Goal: Task Accomplishment & Management: Manage account settings

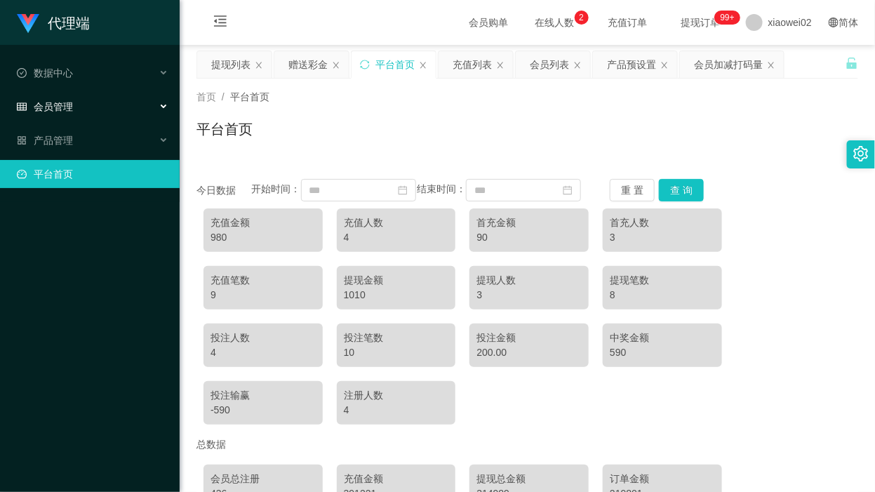
click at [49, 111] on span "会员管理" at bounding box center [45, 106] width 56 height 11
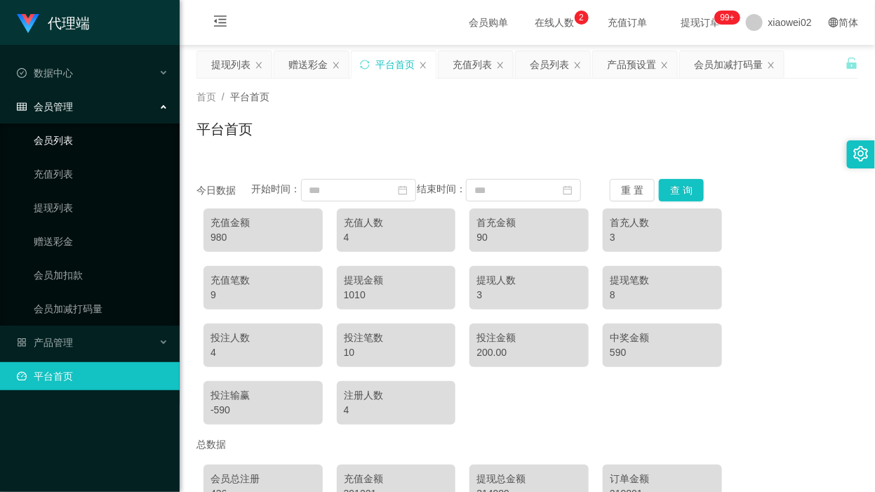
click at [65, 141] on link "会员列表" at bounding box center [101, 140] width 135 height 28
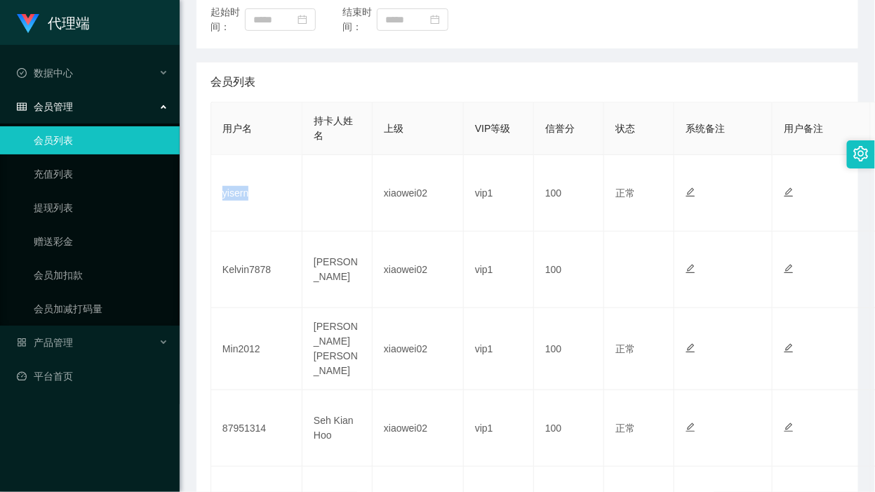
scroll to position [263, 0]
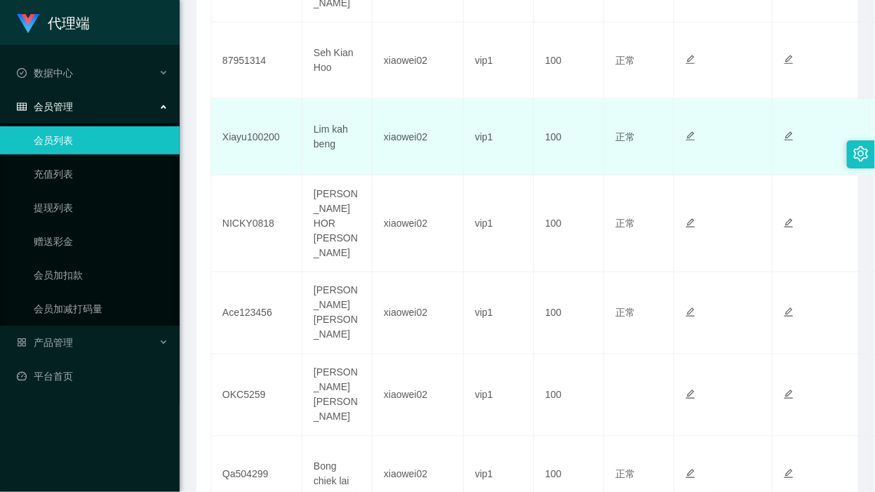
scroll to position [614, 0]
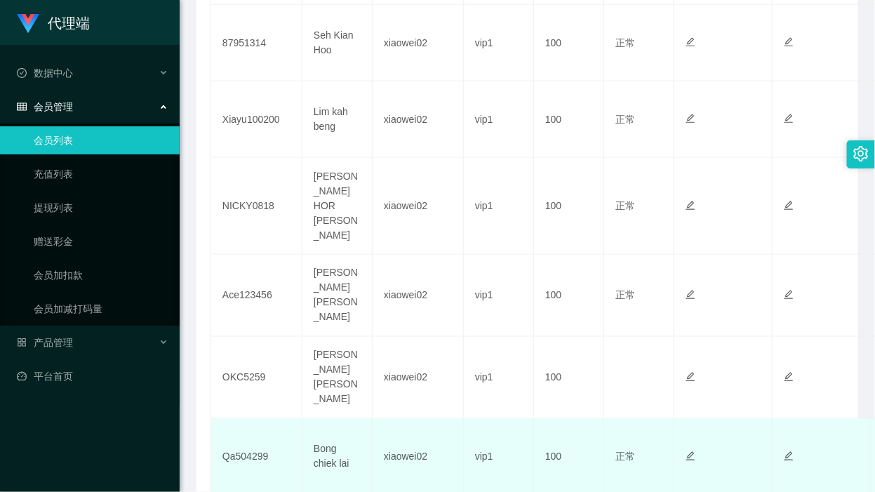
click at [444, 437] on td "xiaowei02" at bounding box center [418, 457] width 91 height 77
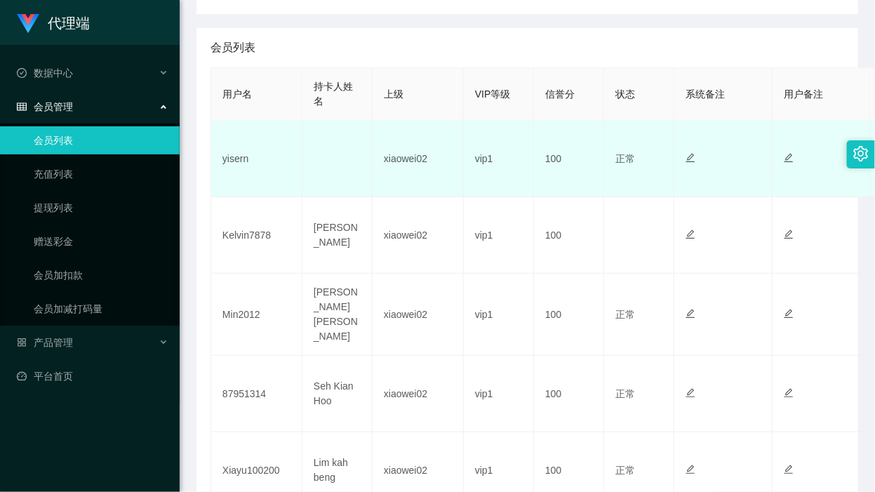
scroll to position [131, 0]
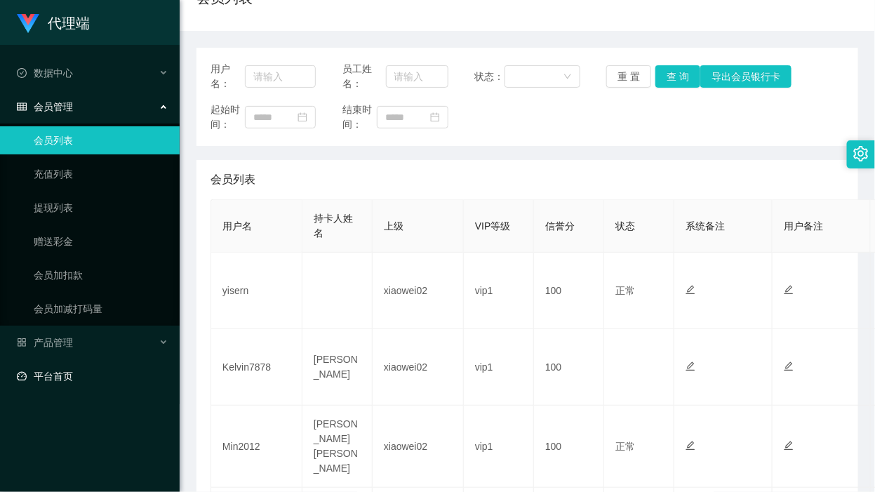
click at [78, 377] on link "平台首页" at bounding box center [93, 376] width 152 height 28
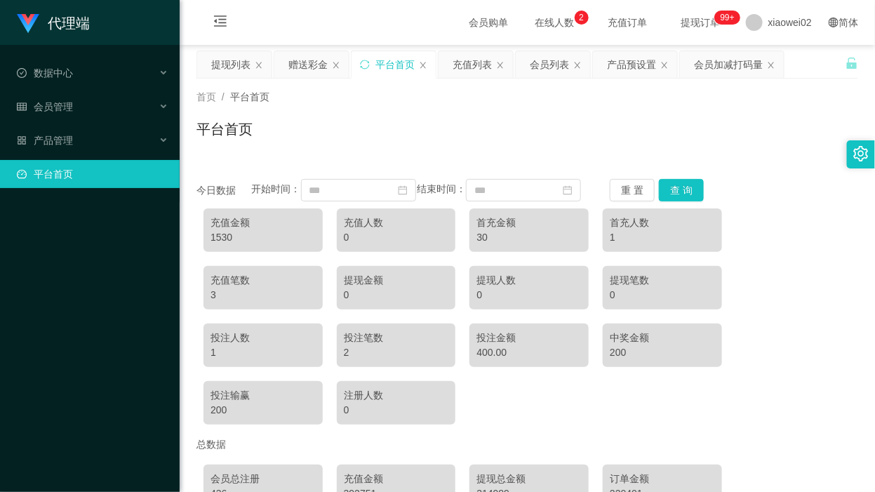
click at [588, 107] on div "首页 / 平台首页 / 平台首页" at bounding box center [528, 120] width 662 height 61
click at [51, 110] on span "会员管理" at bounding box center [45, 106] width 56 height 11
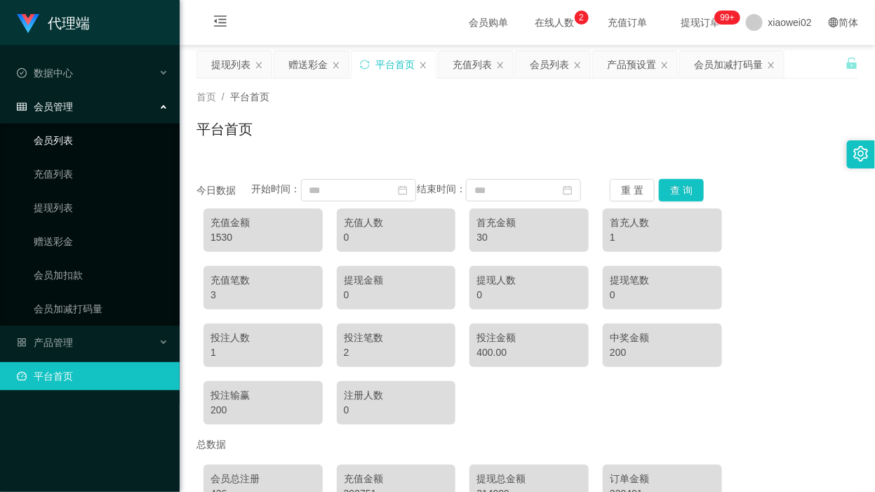
drag, startPoint x: 63, startPoint y: 140, endPoint x: 64, endPoint y: 117, distance: 23.9
click at [63, 140] on link "会员列表" at bounding box center [101, 140] width 135 height 28
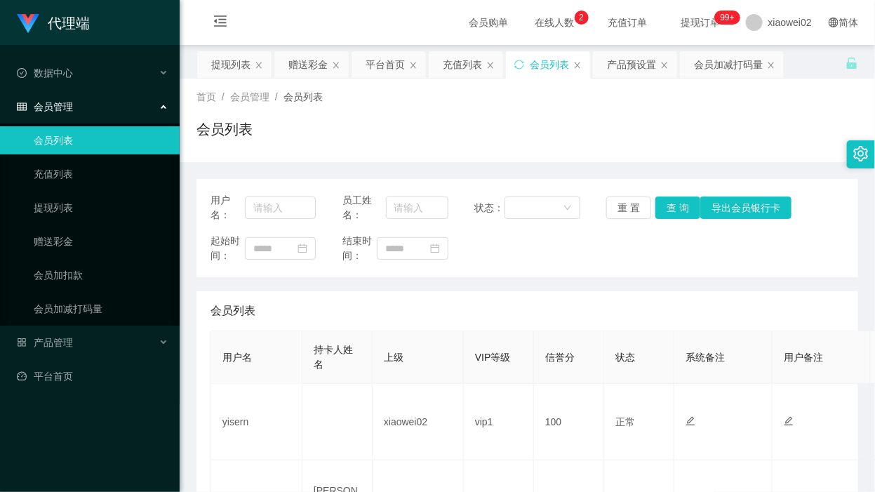
scroll to position [88, 0]
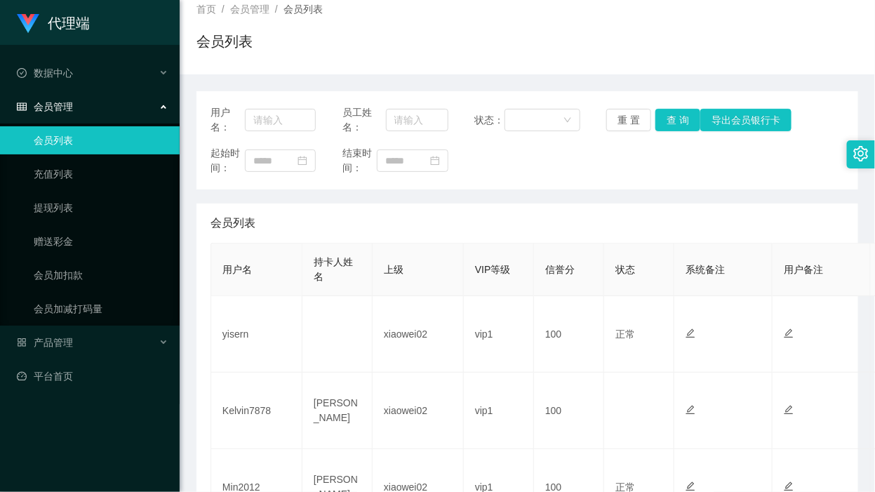
click at [703, 35] on div "会员列表" at bounding box center [528, 47] width 662 height 32
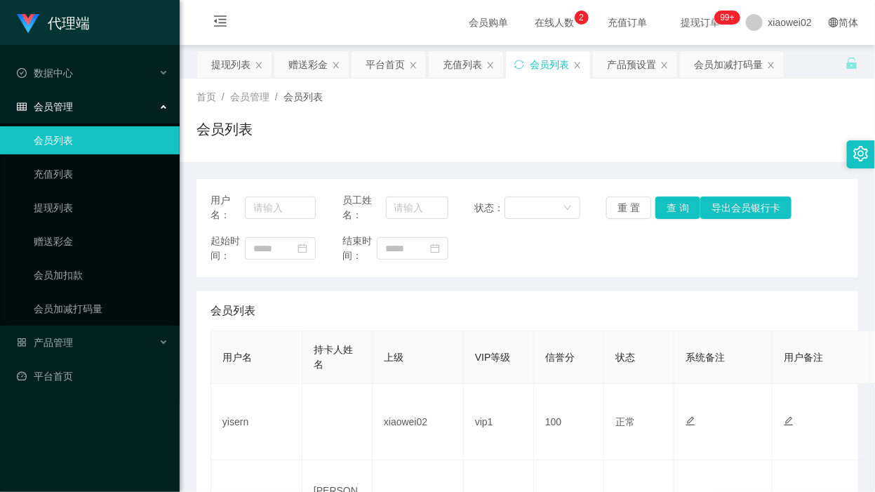
click at [625, 302] on div "会员列表" at bounding box center [528, 310] width 634 height 39
drag, startPoint x: 751, startPoint y: 0, endPoint x: 356, endPoint y: 319, distance: 508.1
click at [356, 319] on div "会员列表" at bounding box center [528, 310] width 634 height 39
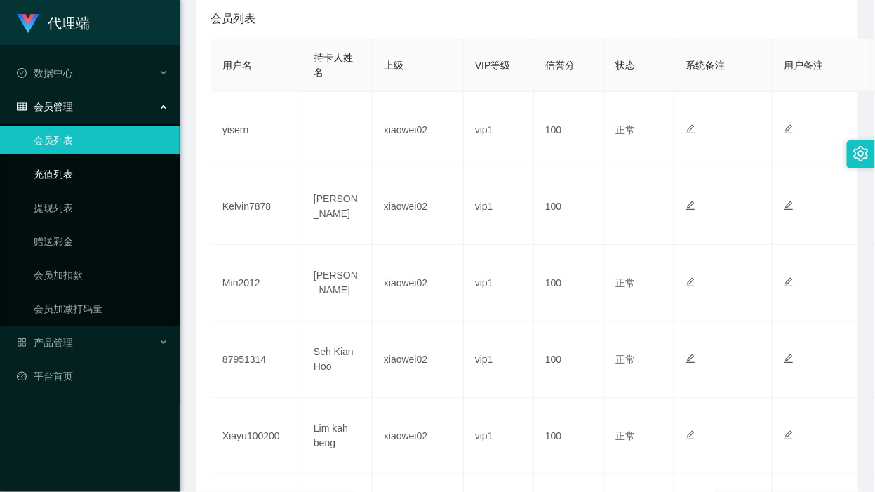
scroll to position [263, 0]
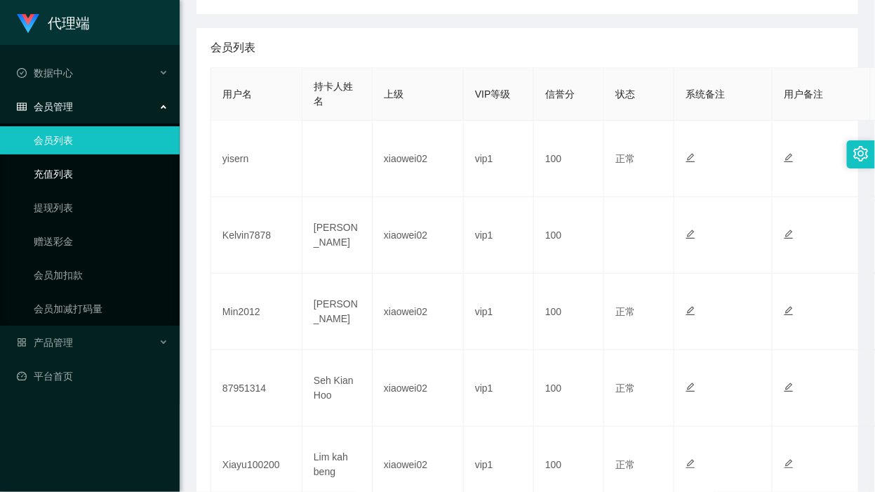
click at [96, 177] on link "充值列表" at bounding box center [101, 174] width 135 height 28
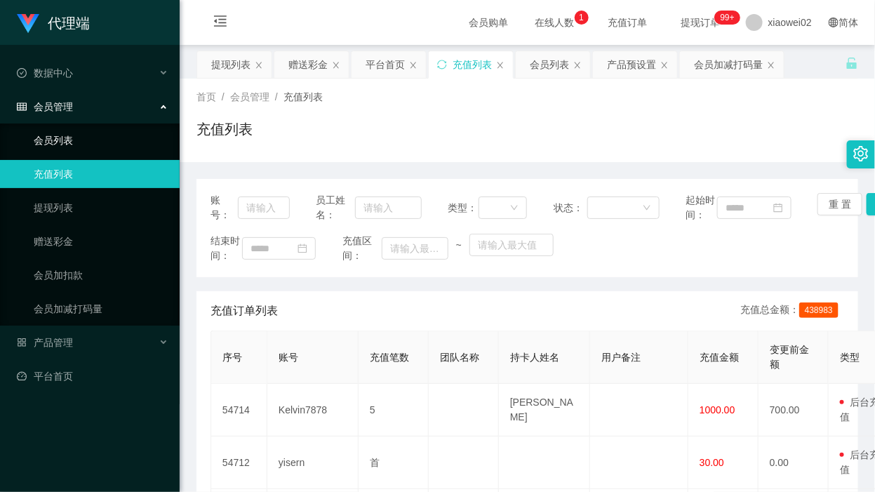
click at [102, 131] on link "会员列表" at bounding box center [101, 140] width 135 height 28
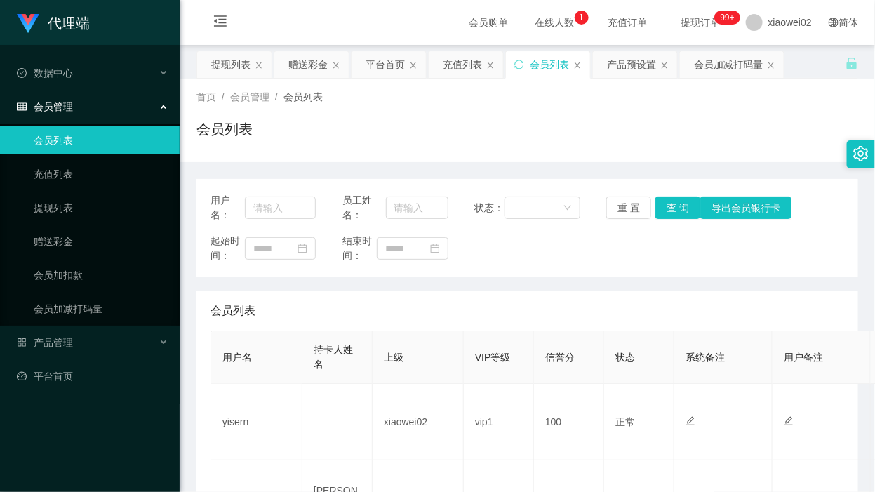
drag, startPoint x: 787, startPoint y: 0, endPoint x: 379, endPoint y: 271, distance: 489.6
click at [379, 271] on div "用户名： 员工姓名： 状态： 重 置 查 询 导出会员银行卡 起始时间： 结束时间：" at bounding box center [528, 228] width 662 height 98
click at [769, 32] on span "xiaowei02" at bounding box center [791, 22] width 44 height 45
click at [763, 58] on div "会员加减打码量" at bounding box center [728, 64] width 69 height 27
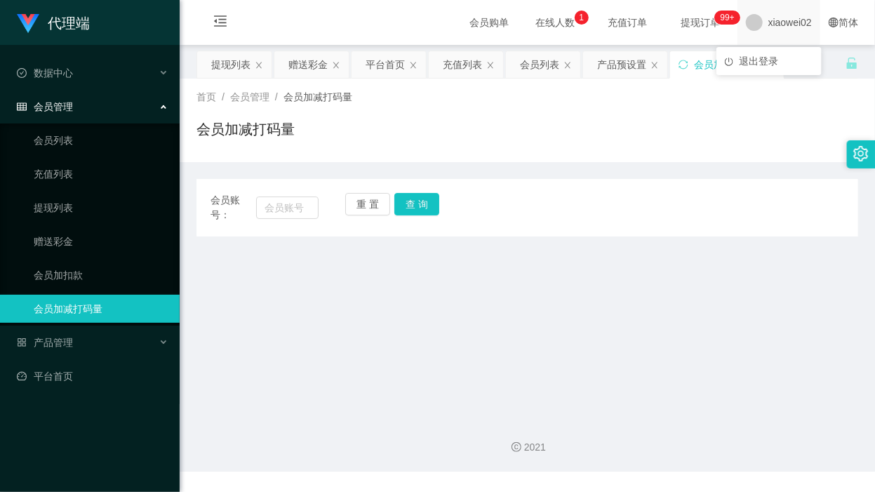
click at [769, 21] on span "xiaowei02" at bounding box center [791, 22] width 44 height 45
click at [766, 70] on li "退出登录" at bounding box center [769, 61] width 105 height 22
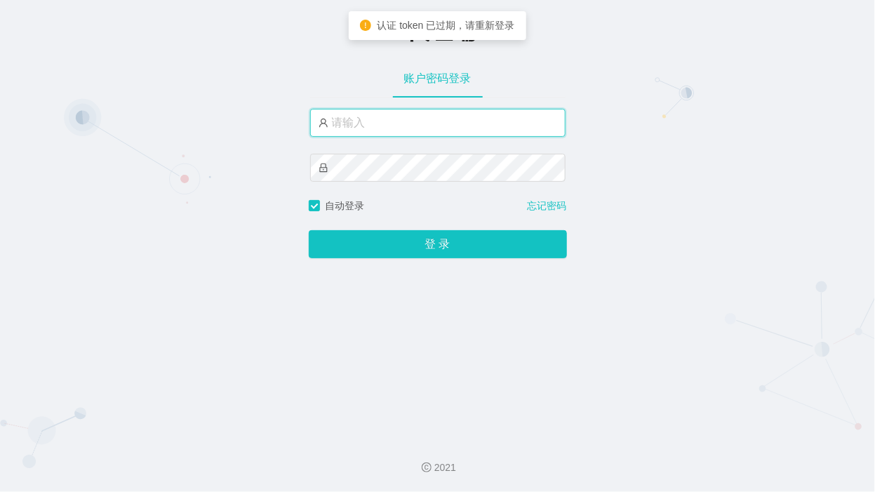
type input "xiaowei02"
drag, startPoint x: 370, startPoint y: 123, endPoint x: 383, endPoint y: 135, distance: 18.4
click at [370, 123] on input "xiaowei02" at bounding box center [438, 123] width 256 height 28
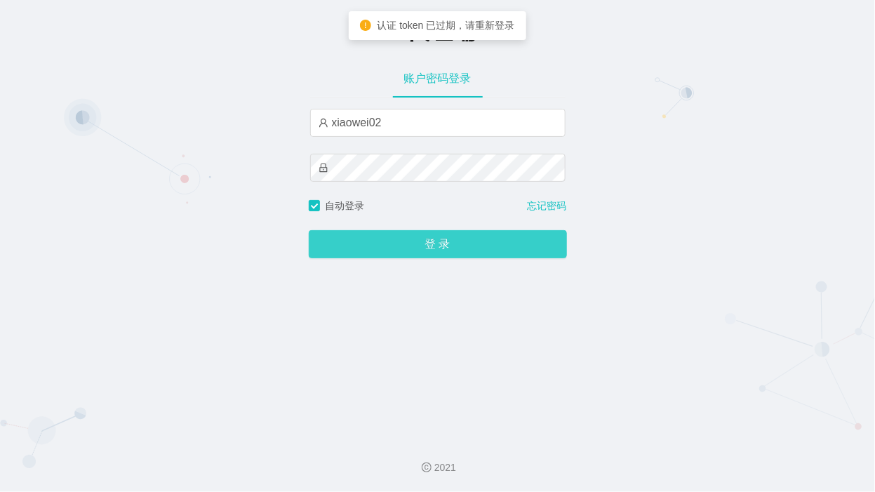
click at [397, 248] on button "登 录" at bounding box center [438, 244] width 258 height 28
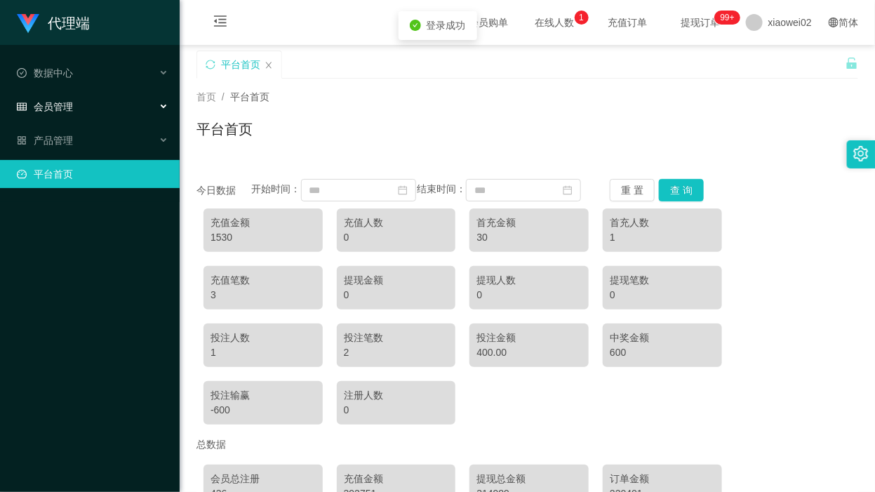
click at [70, 104] on span "会员管理" at bounding box center [45, 106] width 56 height 11
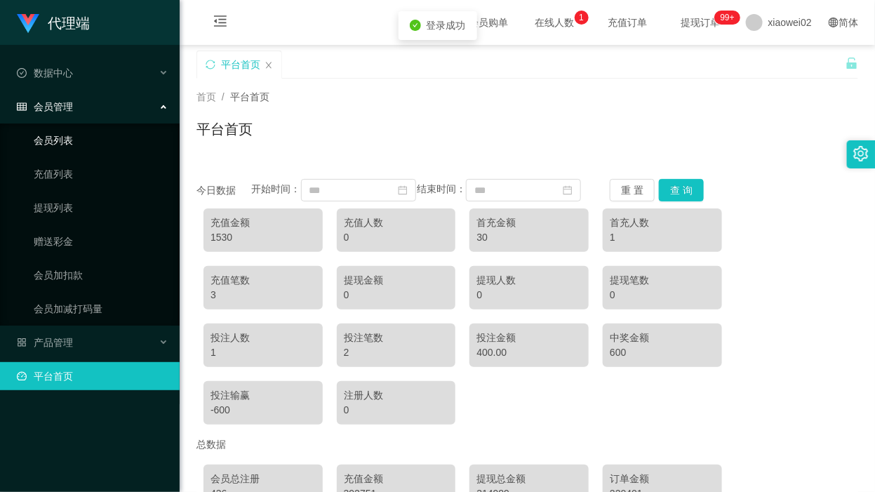
click at [65, 148] on link "会员列表" at bounding box center [101, 140] width 135 height 28
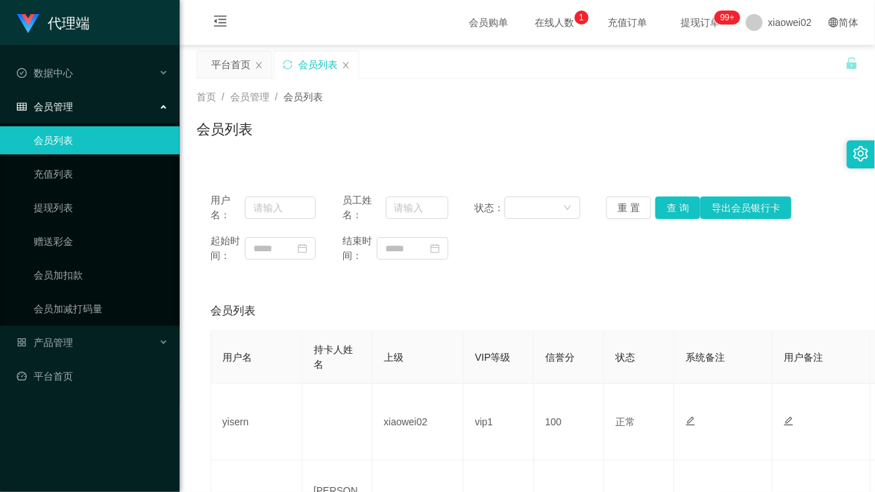
click at [479, 110] on div "首页 / 会员管理 / 会员列表 / 会员列表" at bounding box center [528, 120] width 662 height 61
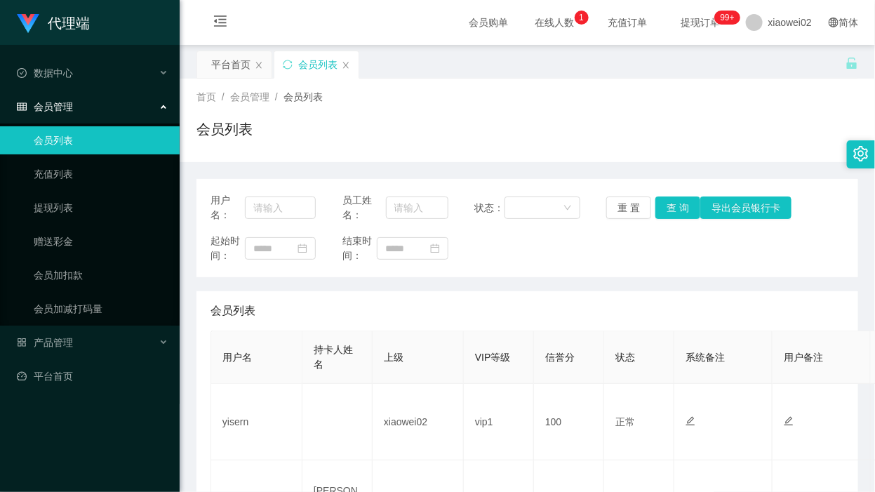
scroll to position [88, 0]
click at [84, 135] on link "会员列表" at bounding box center [101, 140] width 135 height 28
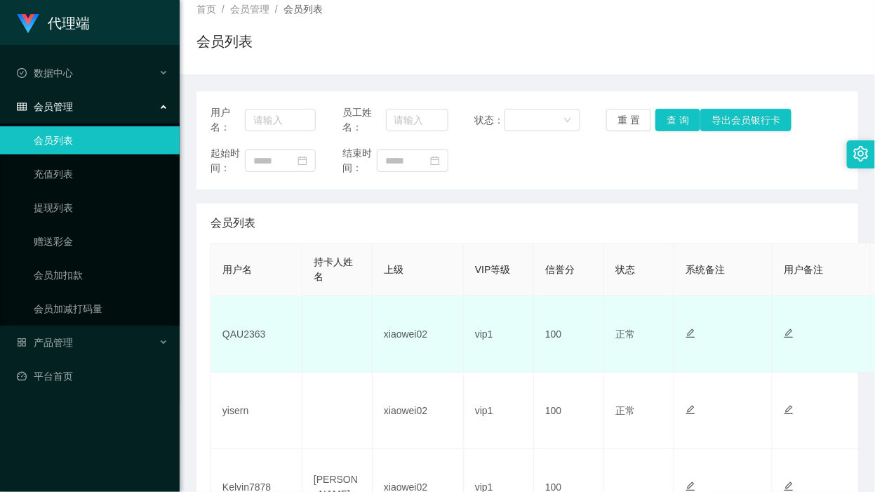
click at [257, 333] on td "QAU2363" at bounding box center [256, 334] width 91 height 77
drag, startPoint x: 257, startPoint y: 333, endPoint x: 226, endPoint y: 306, distance: 41.3
click at [257, 333] on td "QAU2363" at bounding box center [256, 334] width 91 height 77
copy td "QAU2363"
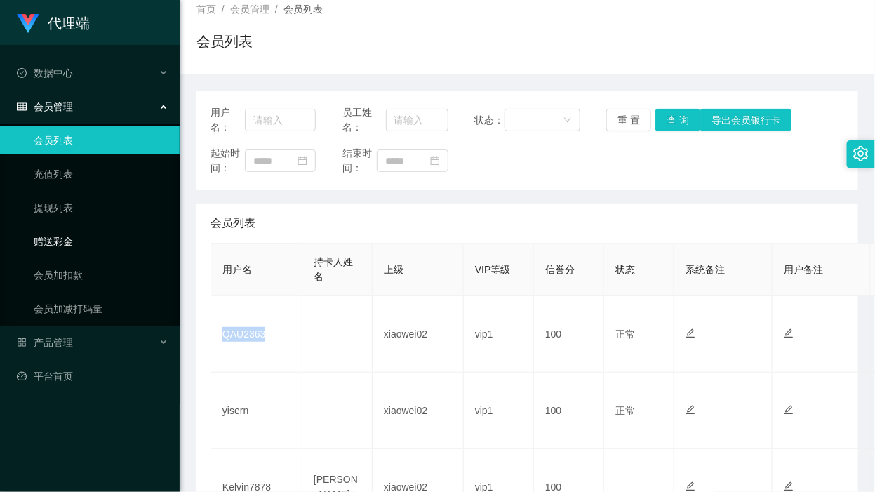
click at [51, 241] on link "赠送彩金" at bounding box center [101, 241] width 135 height 28
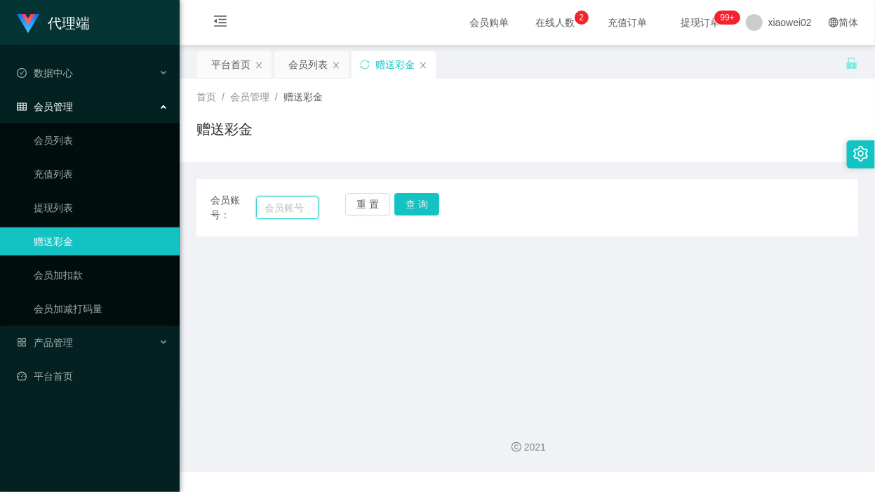
click at [263, 212] on input "text" at bounding box center [287, 208] width 62 height 22
paste input "QAU2363"
type input "QAU2363"
click at [401, 200] on button "查 询" at bounding box center [416, 204] width 45 height 22
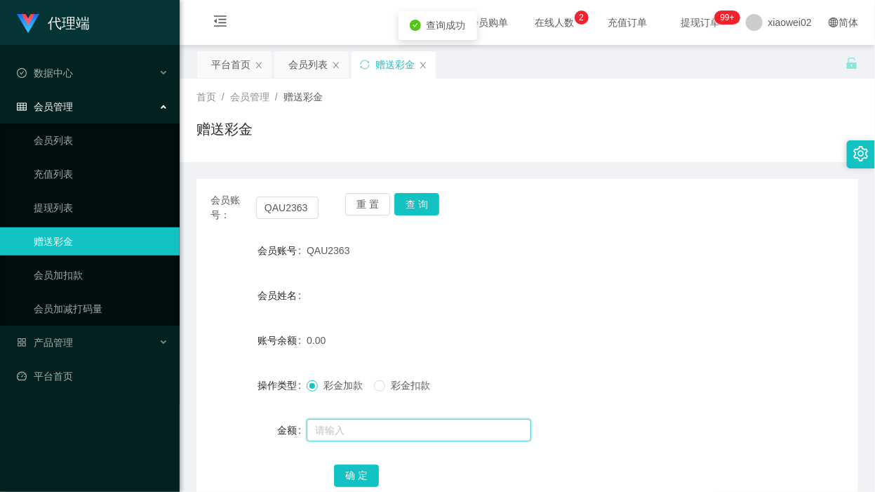
click at [352, 423] on input "text" at bounding box center [419, 430] width 225 height 22
type input "30"
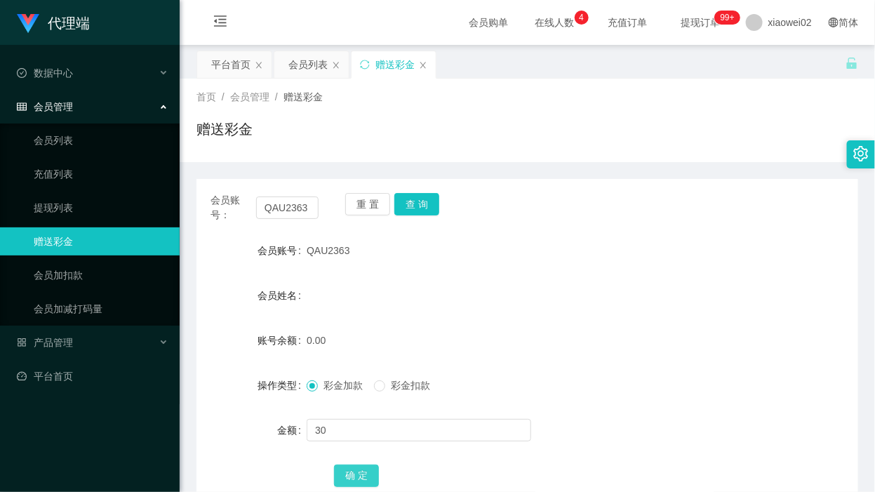
click at [373, 478] on button "确 定" at bounding box center [356, 476] width 45 height 22
drag, startPoint x: 626, startPoint y: 285, endPoint x: 251, endPoint y: 225, distance: 380.4
click at [600, 283] on div "会员姓名" at bounding box center [528, 295] width 662 height 28
click at [316, 248] on span "QAU2363" at bounding box center [328, 250] width 43 height 11
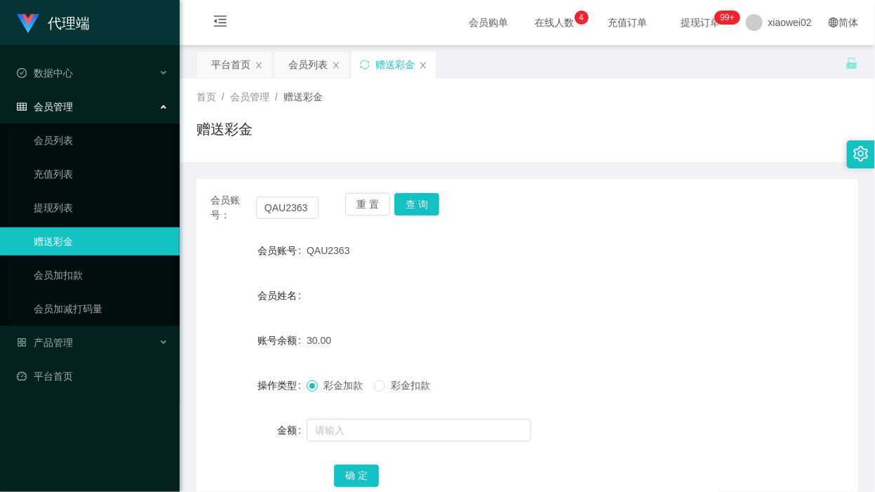
copy span "QAU2363"
drag, startPoint x: 70, startPoint y: 376, endPoint x: 67, endPoint y: 343, distance: 33.9
click at [70, 376] on link "平台首页" at bounding box center [93, 376] width 152 height 28
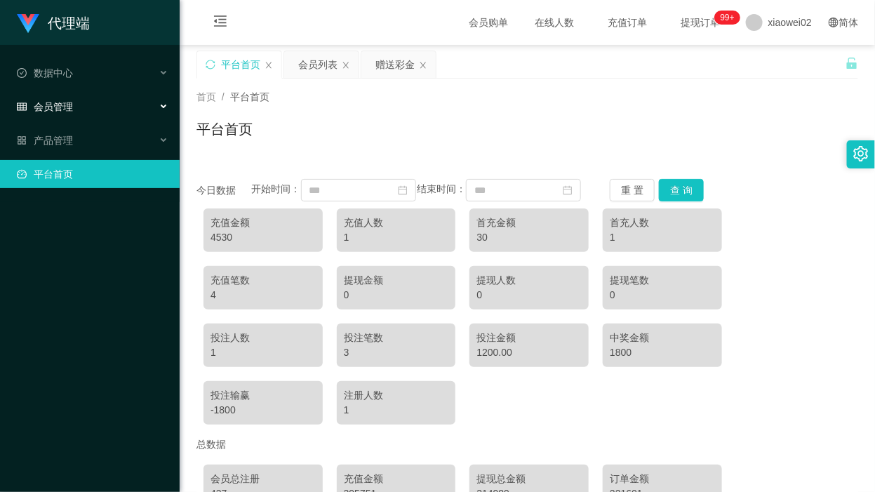
click at [74, 114] on div "会员管理" at bounding box center [90, 107] width 180 height 28
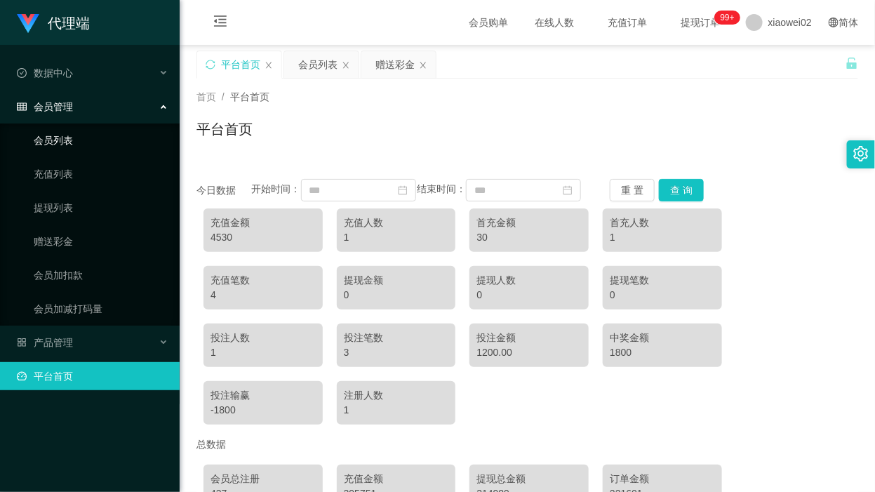
click at [64, 142] on link "会员列表" at bounding box center [101, 140] width 135 height 28
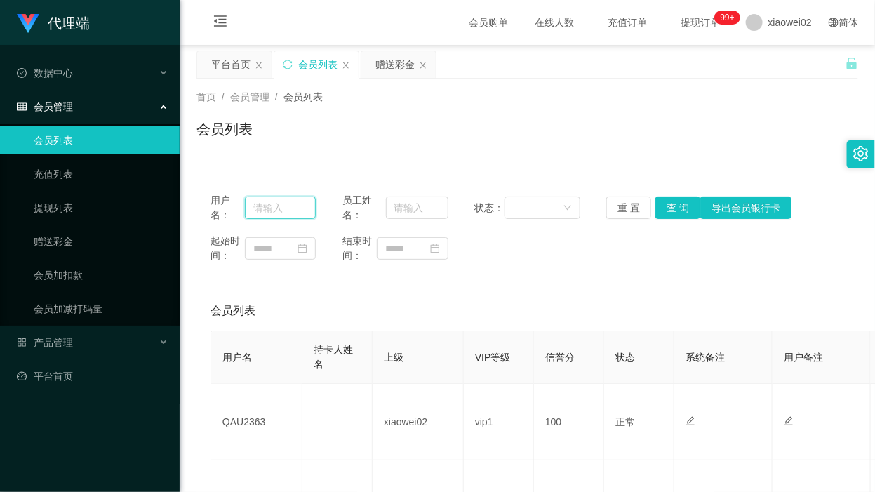
drag, startPoint x: 300, startPoint y: 218, endPoint x: 316, endPoint y: 215, distance: 16.5
click at [300, 218] on input "text" at bounding box center [280, 208] width 71 height 22
paste input "Kelvin7878"
type input "Kelvin7878"
click at [679, 215] on button "查 询" at bounding box center [678, 208] width 45 height 22
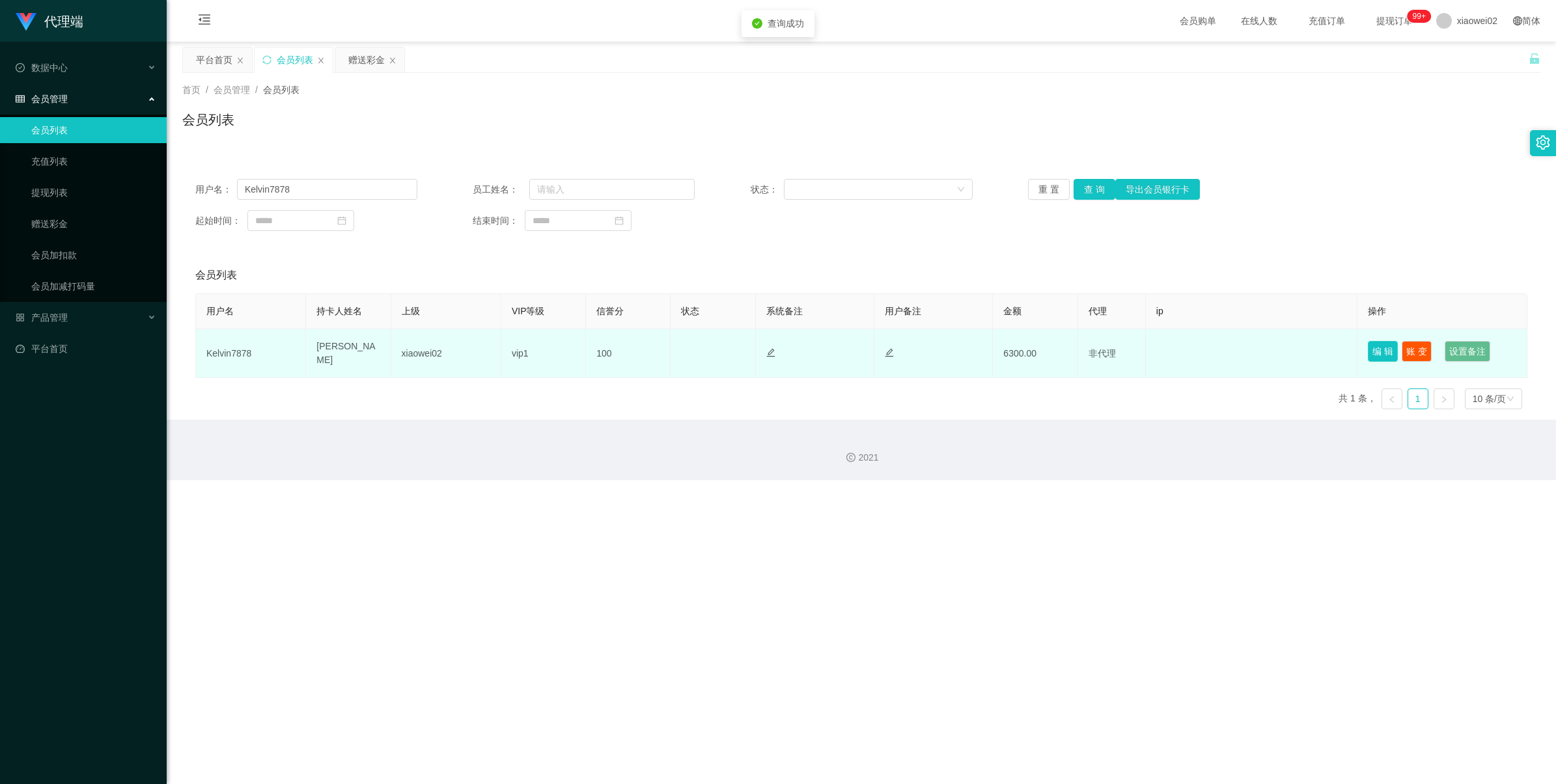
click at [811, 355] on button "编 辑" at bounding box center [1383, 351] width 30 height 20
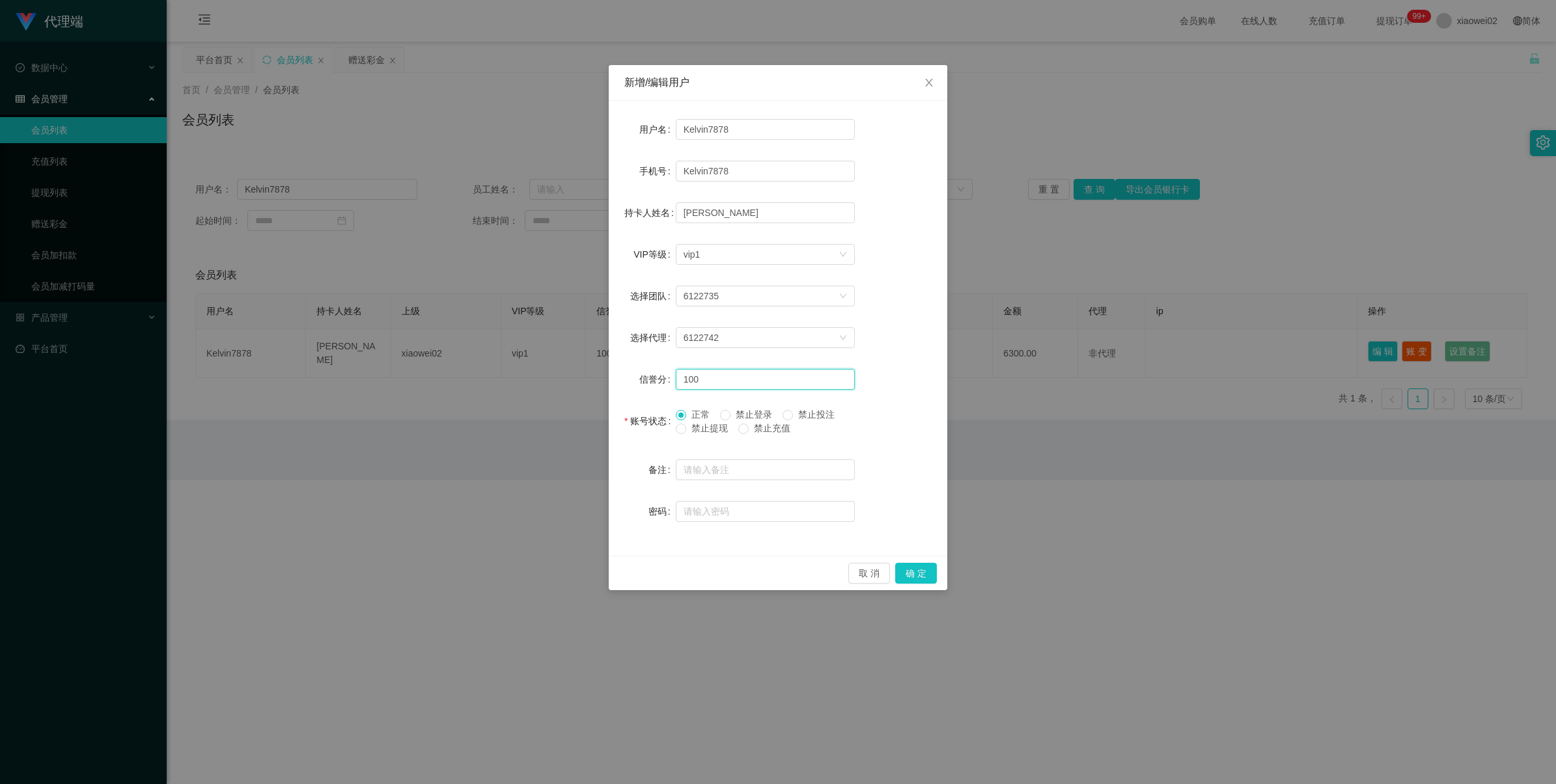
click at [769, 373] on input "100" at bounding box center [765, 379] width 179 height 20
type input "1"
type input "80"
click at [811, 455] on button "确 定" at bounding box center [915, 573] width 42 height 20
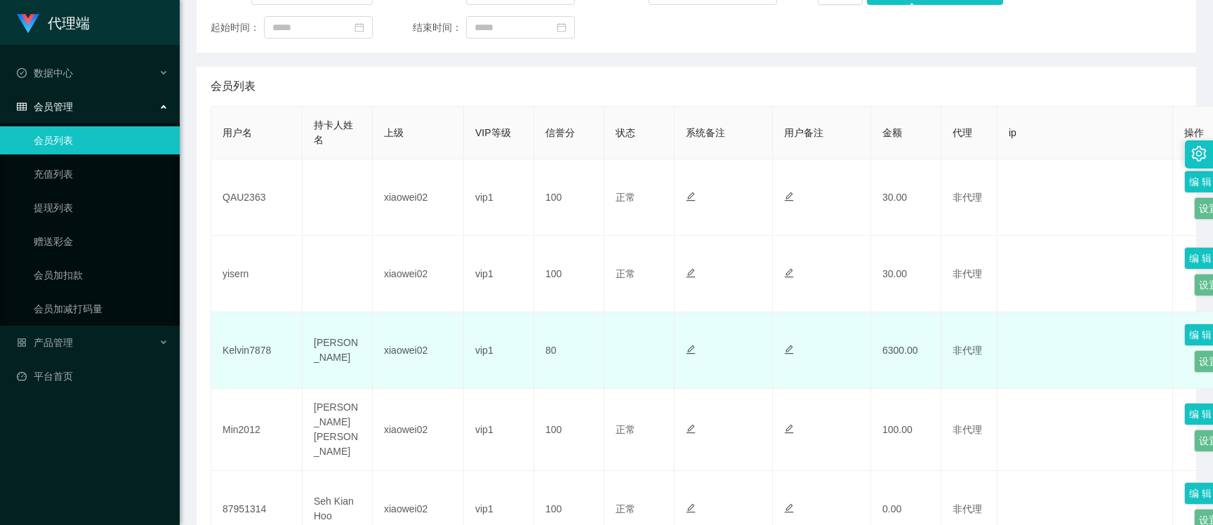
scroll to position [23, 0]
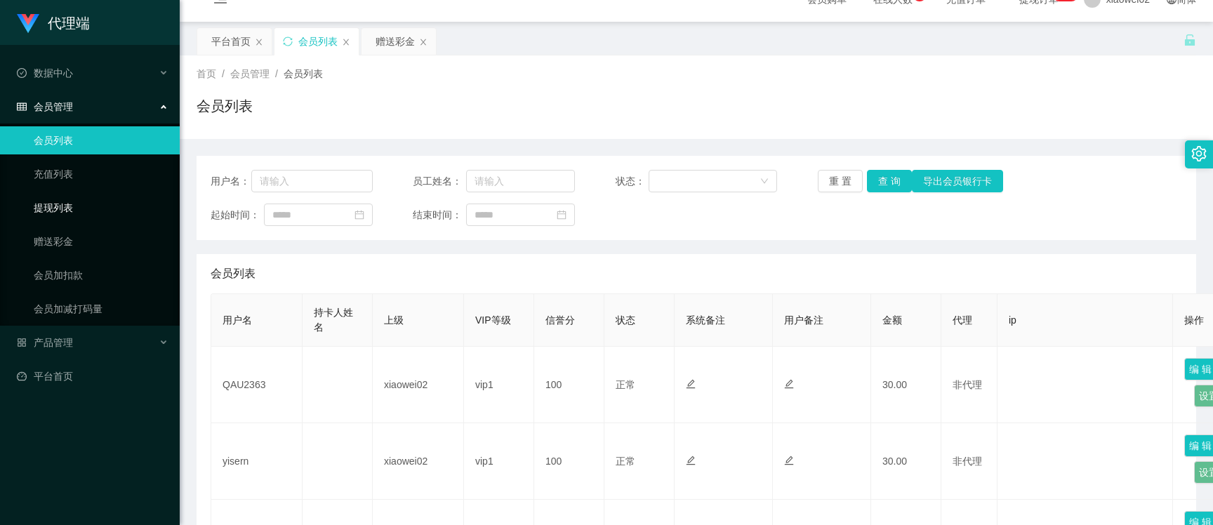
click at [40, 206] on link "提现列表" at bounding box center [101, 208] width 135 height 28
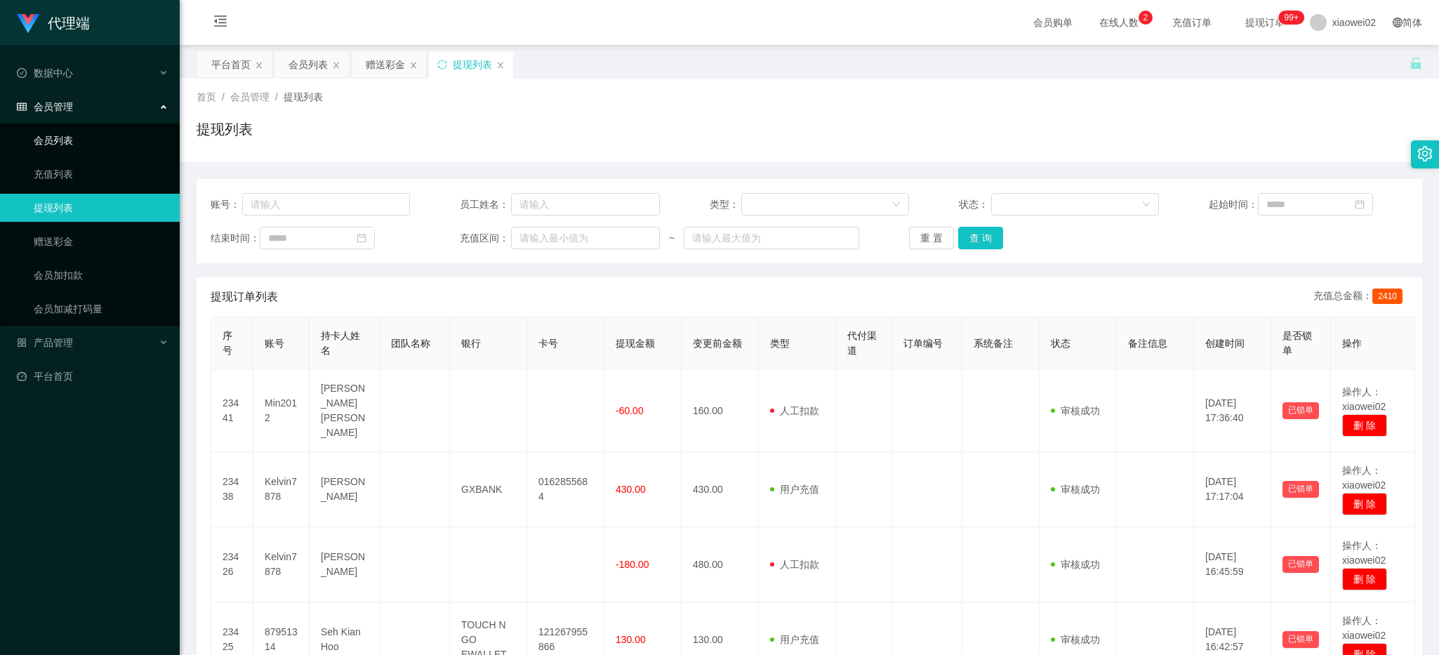
click at [96, 134] on link "会员列表" at bounding box center [101, 140] width 135 height 28
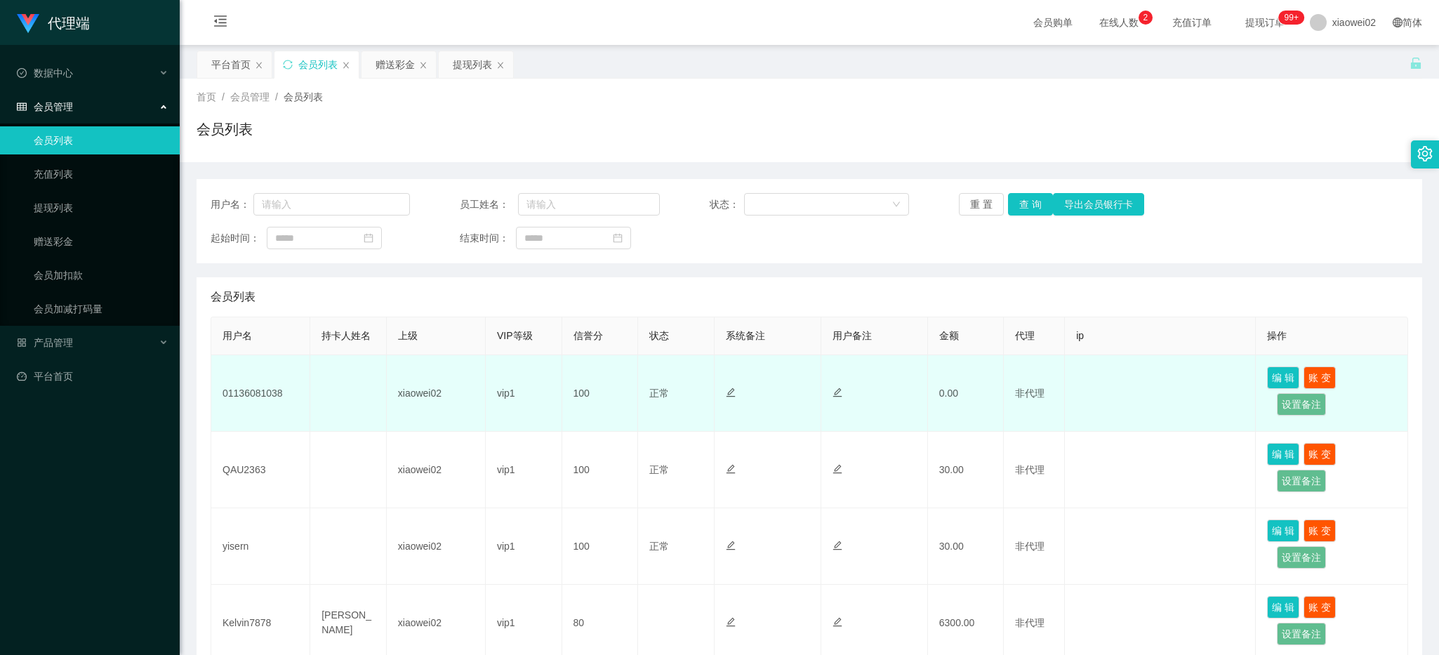
click at [274, 376] on td "01136081038" at bounding box center [260, 393] width 99 height 77
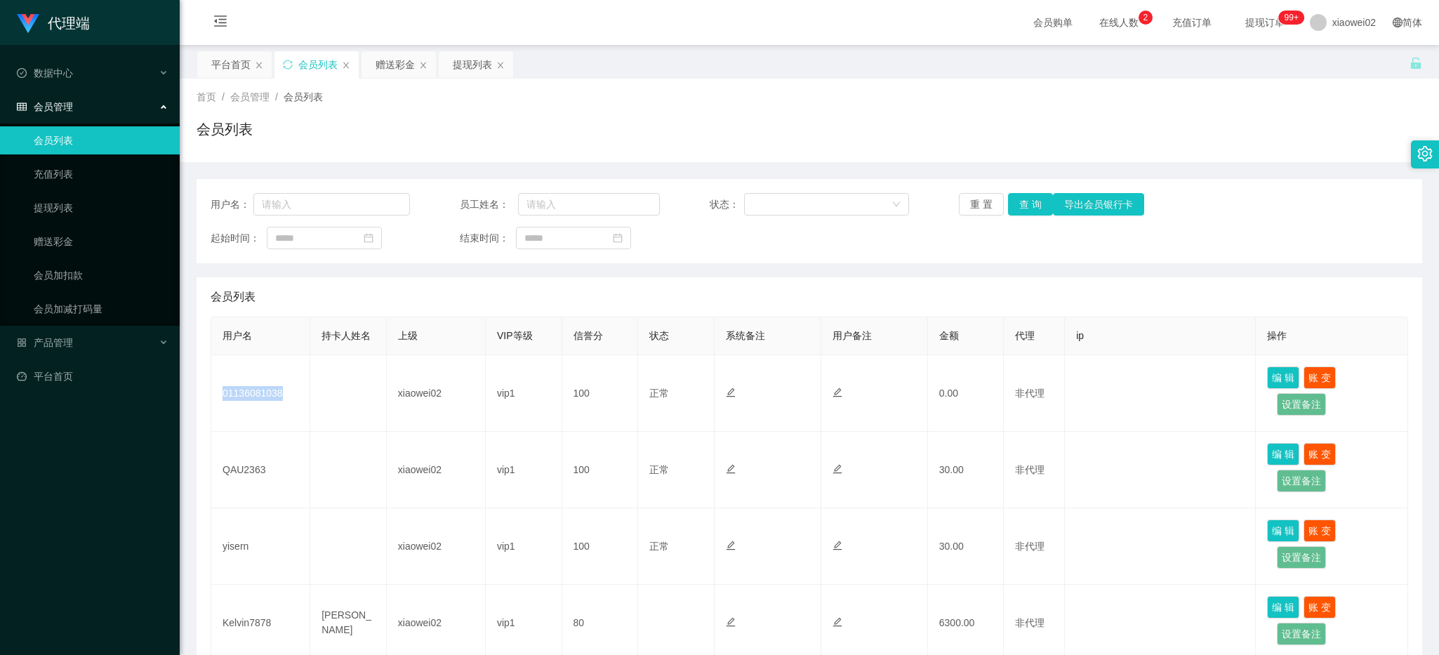
copy td "01136081038"
drag, startPoint x: 338, startPoint y: 496, endPoint x: 460, endPoint y: 272, distance: 255.7
click at [338, 496] on td at bounding box center [348, 470] width 77 height 77
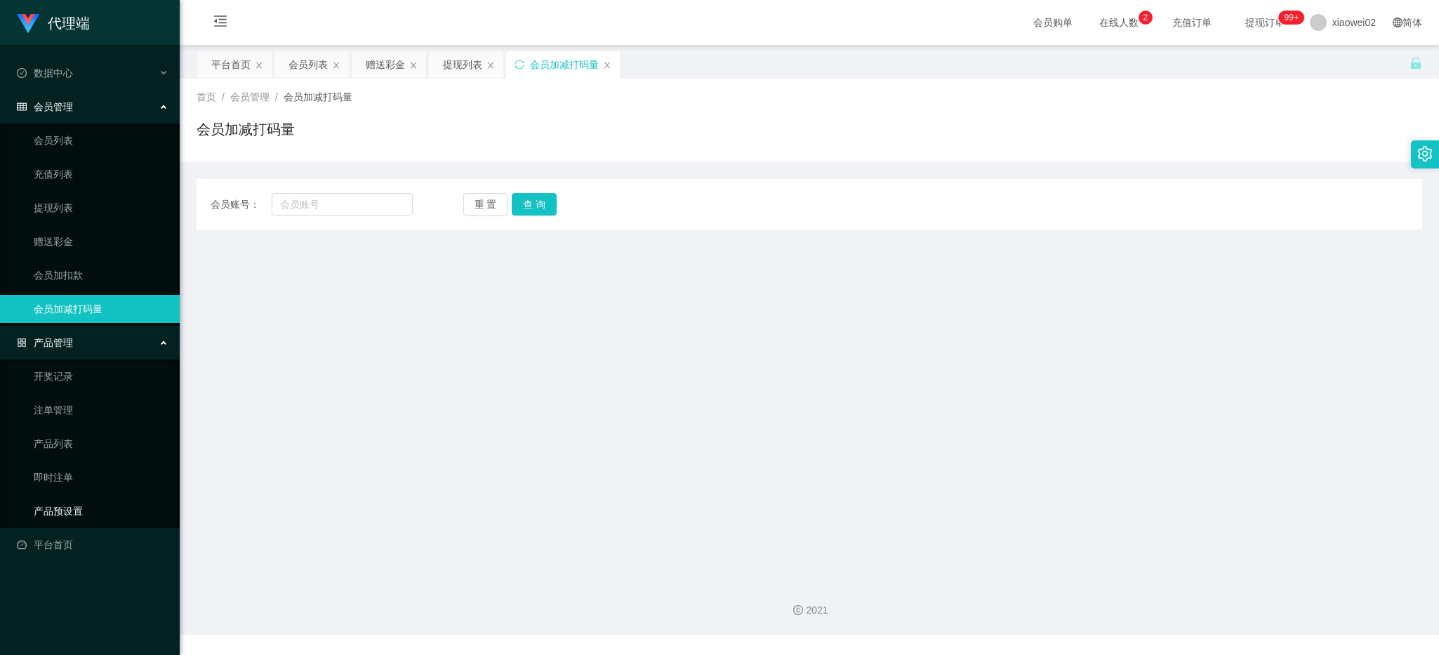
click at [86, 510] on link "产品预设置" at bounding box center [101, 511] width 135 height 28
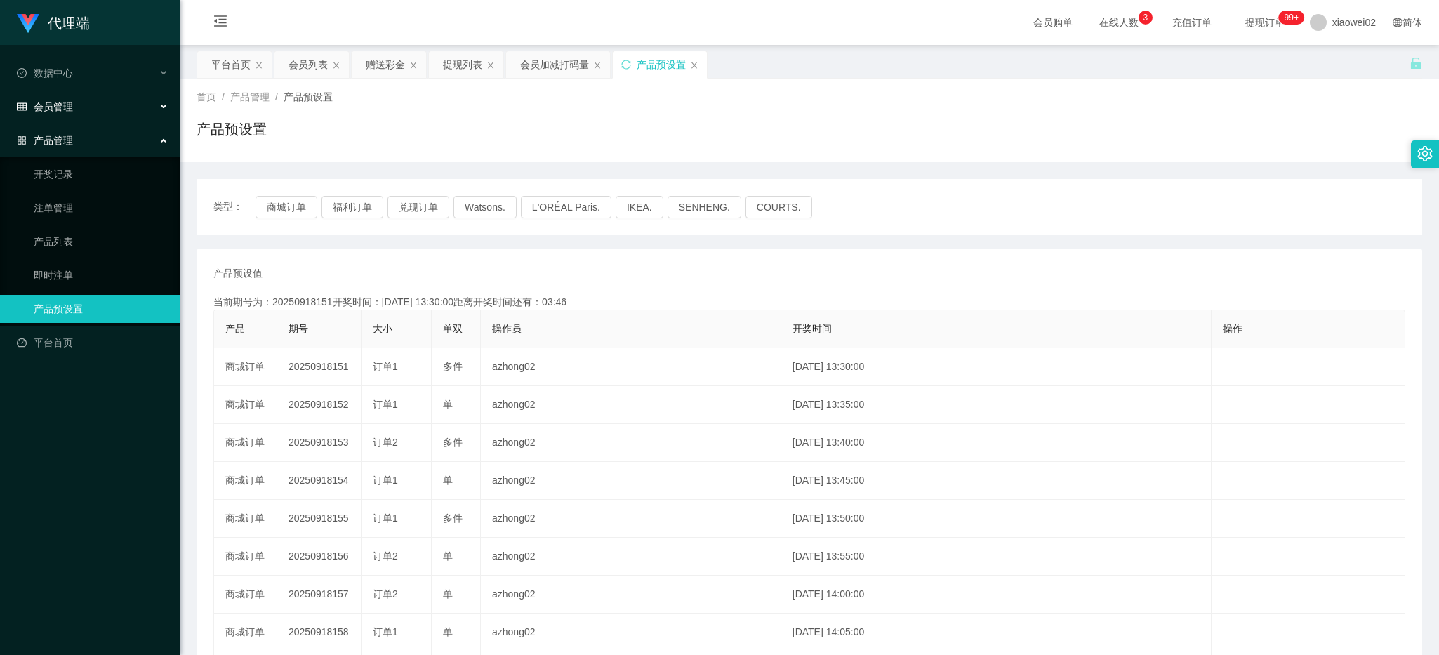
click at [83, 95] on div "会员管理" at bounding box center [90, 107] width 180 height 28
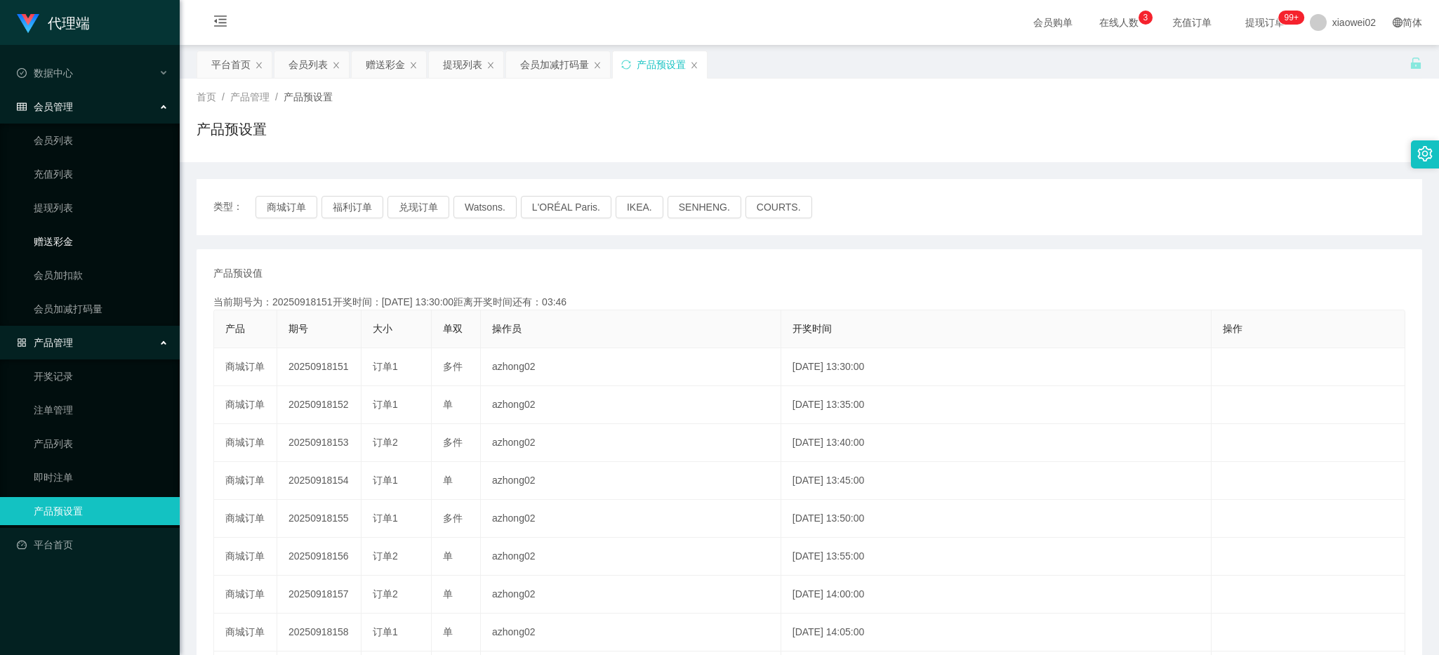
click at [102, 242] on link "赠送彩金" at bounding box center [101, 241] width 135 height 28
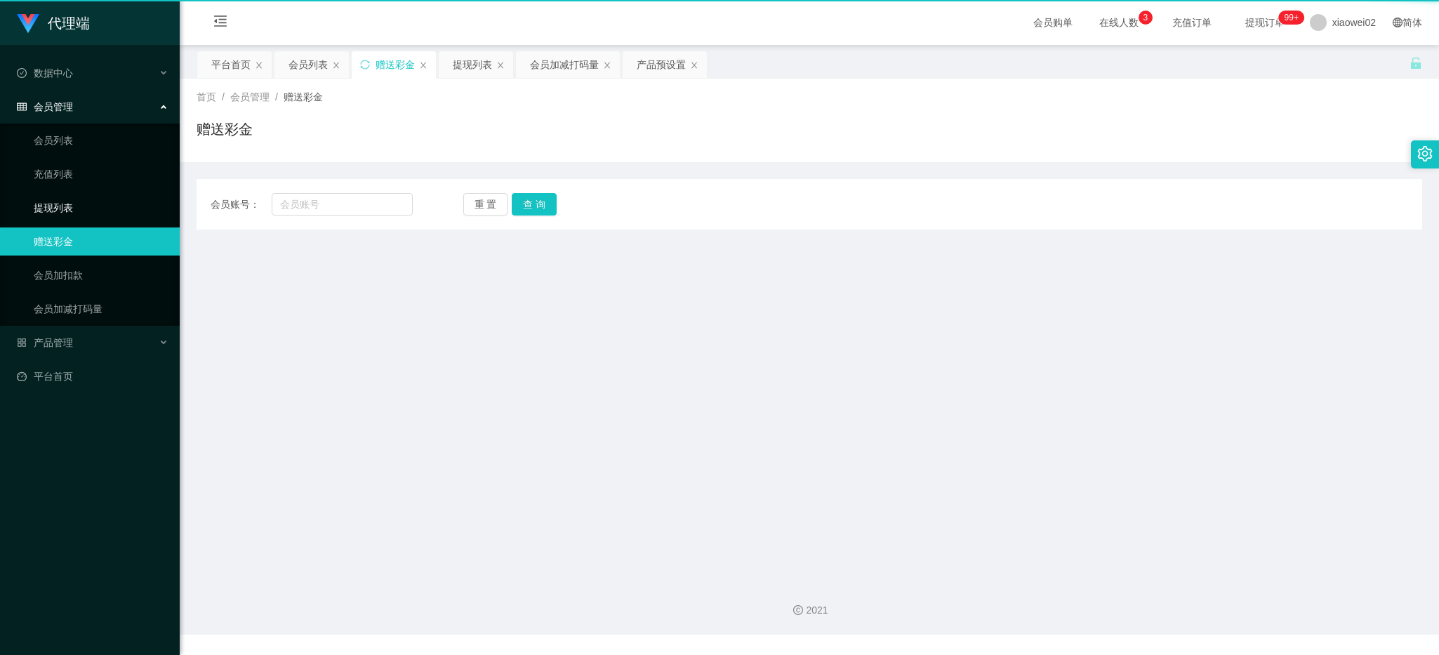
click at [86, 208] on link "提现列表" at bounding box center [101, 208] width 135 height 28
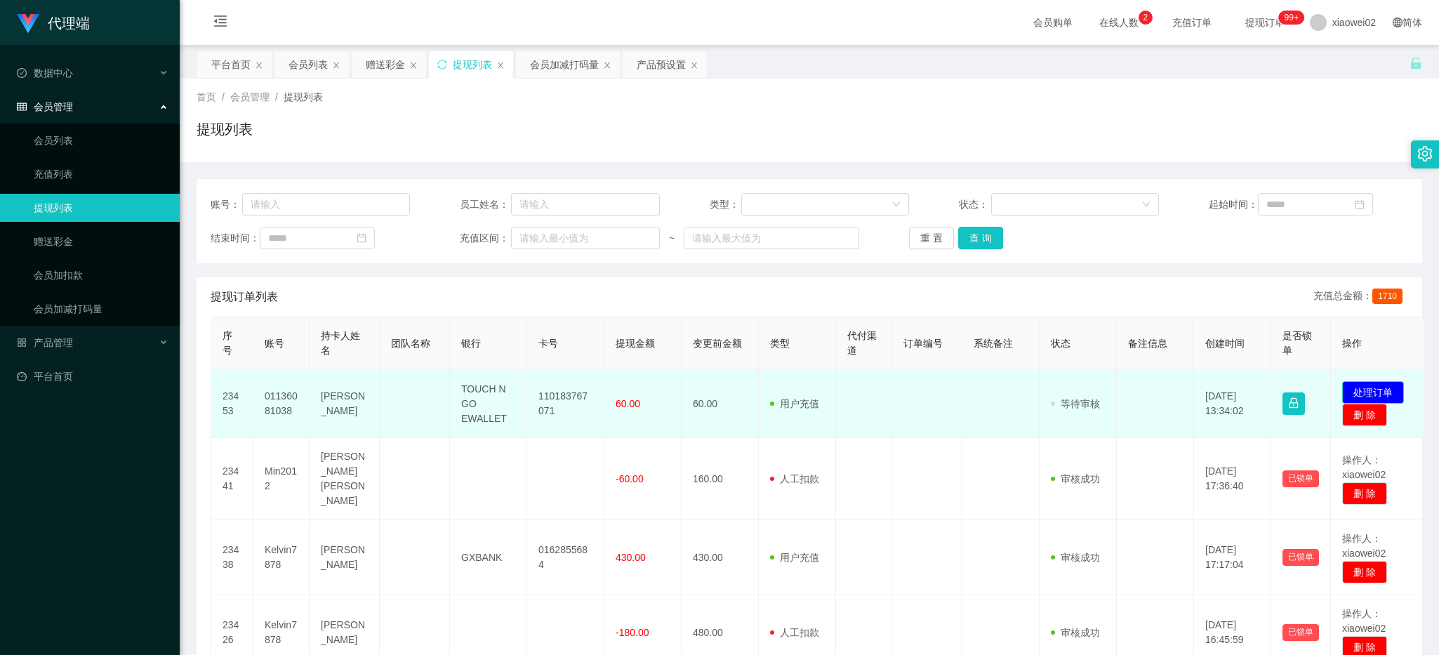
click at [1393, 388] on button "处理订单" at bounding box center [1373, 392] width 62 height 22
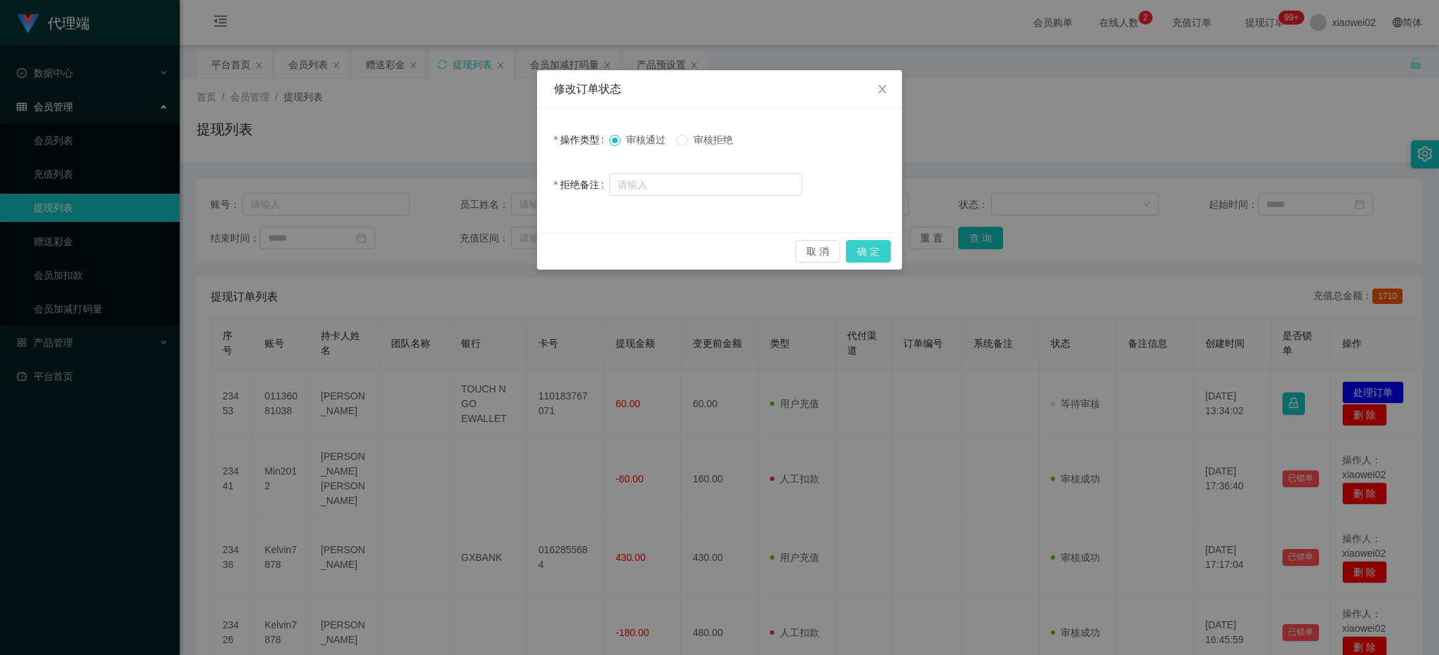
click at [875, 249] on button "确 定" at bounding box center [868, 251] width 45 height 22
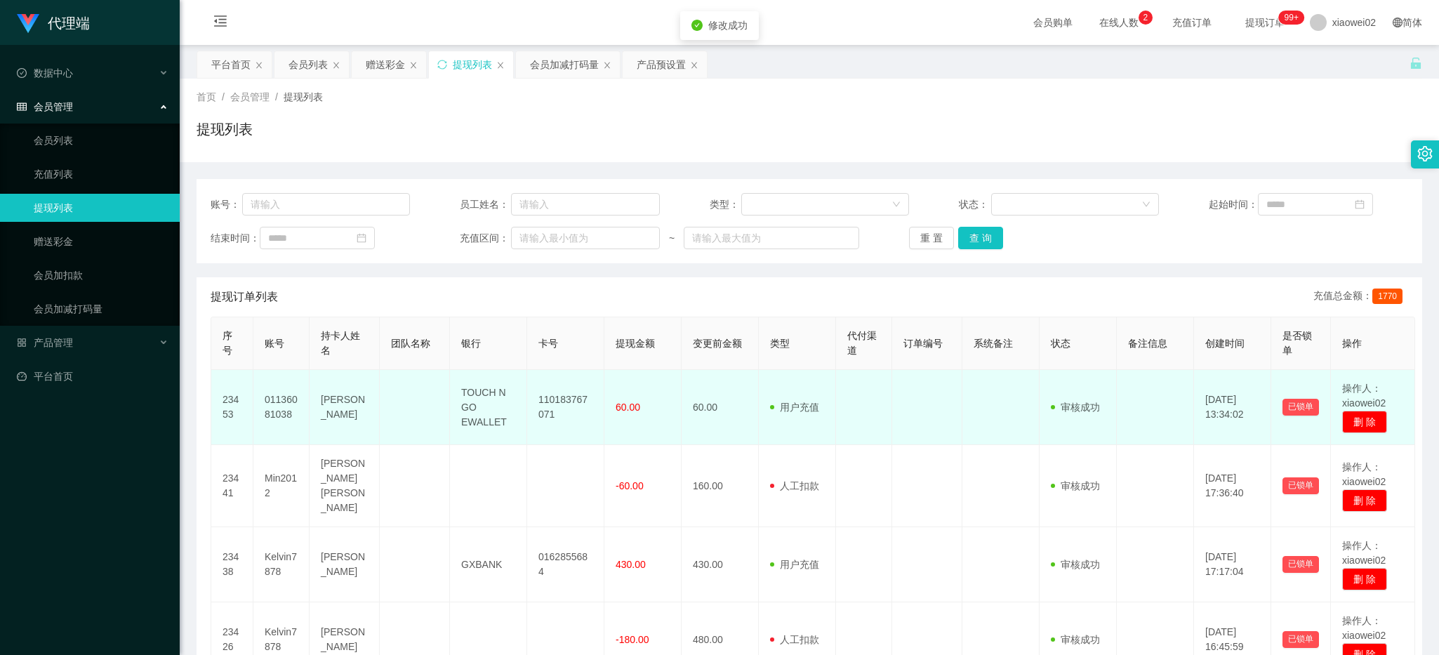
click at [570, 400] on td "110183767071" at bounding box center [565, 407] width 77 height 75
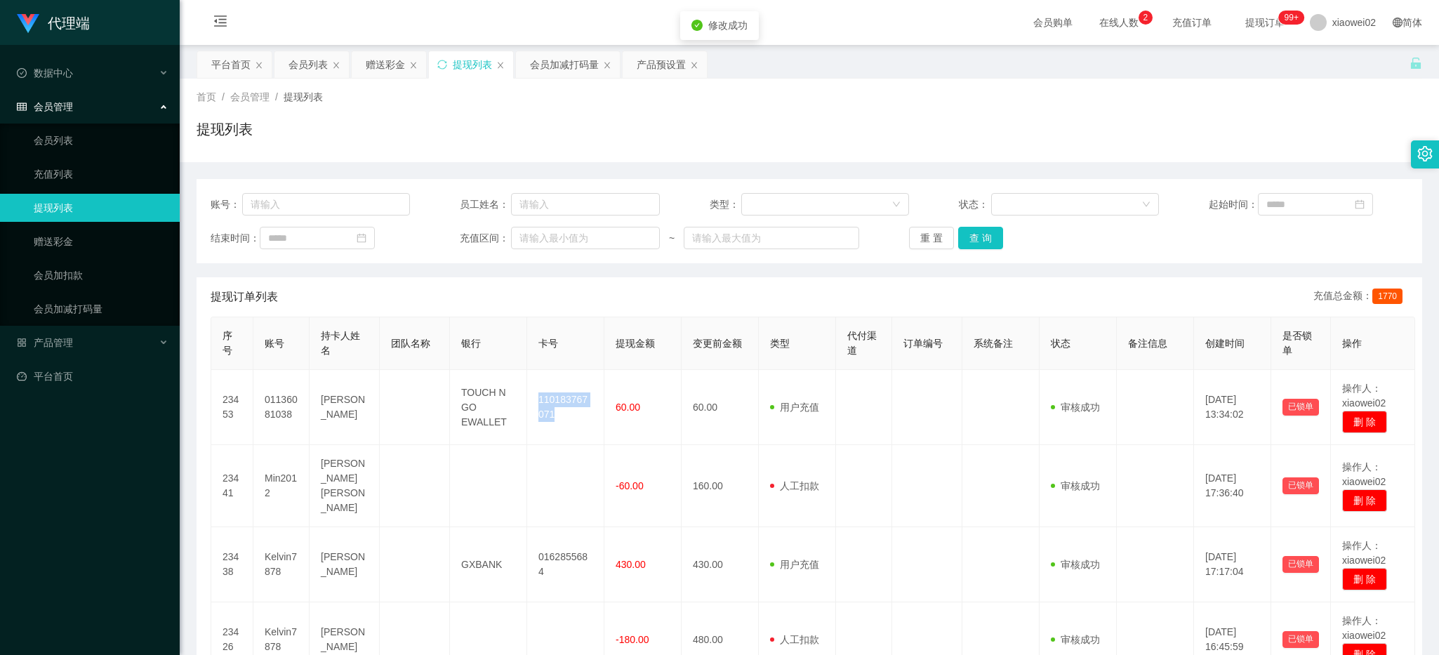
copy td "110183767071"
click at [391, 125] on div "提现列表" at bounding box center [810, 135] width 1226 height 32
